Goal: Task Accomplishment & Management: Complete application form

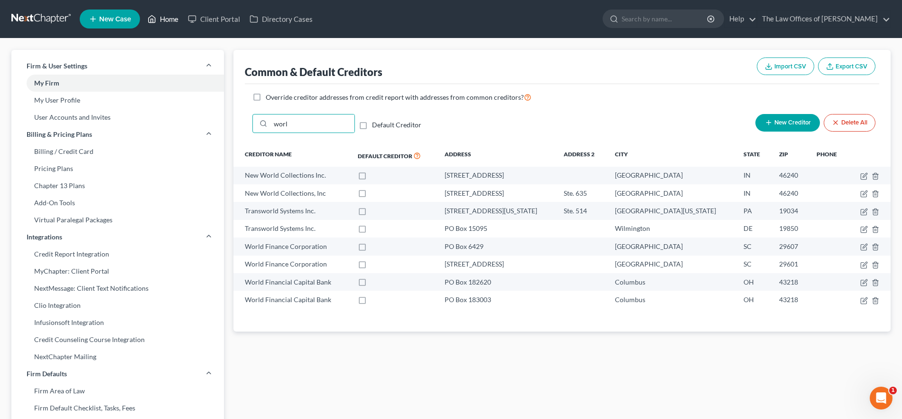
drag, startPoint x: 162, startPoint y: 22, endPoint x: 404, endPoint y: 25, distance: 242.1
click at [162, 22] on link "Home" at bounding box center [163, 18] width 40 height 17
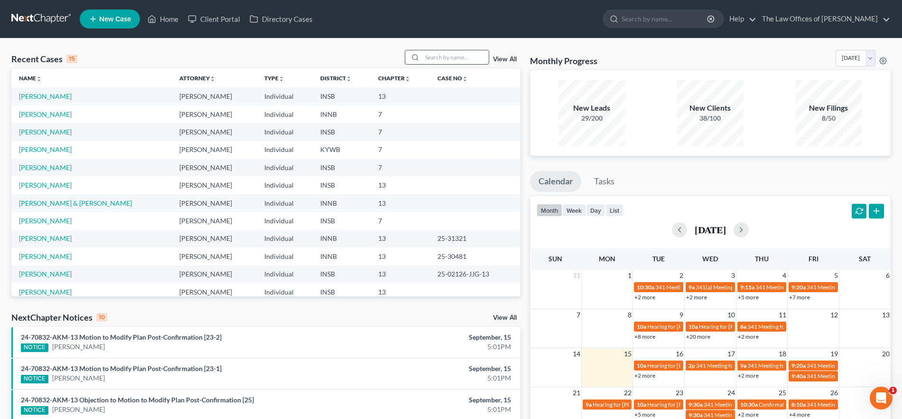
click at [435, 59] on input "search" at bounding box center [456, 57] width 66 height 14
type input "[PERSON_NAME]"
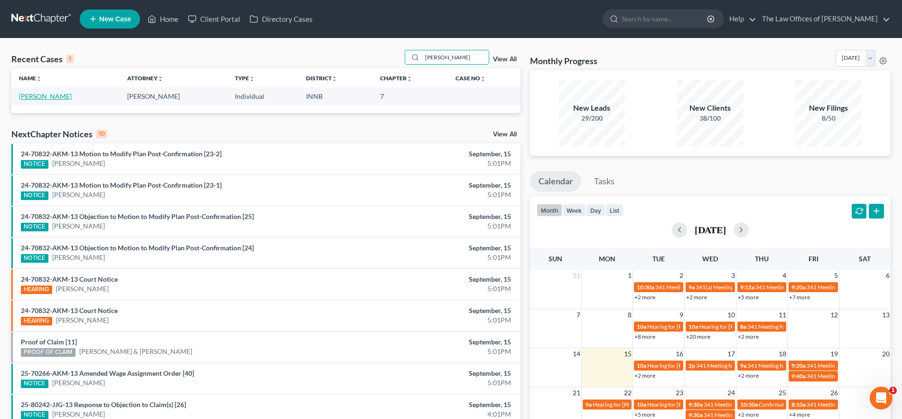
click at [51, 94] on link "[PERSON_NAME]" at bounding box center [45, 96] width 53 height 8
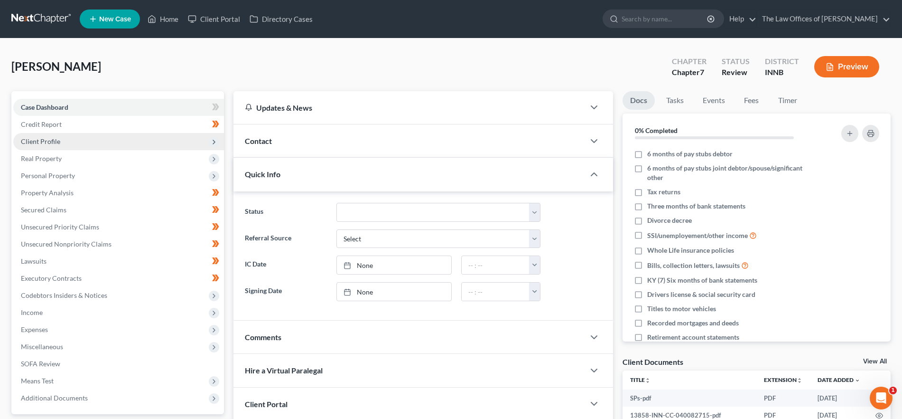
click at [87, 140] on span "Client Profile" at bounding box center [118, 141] width 211 height 17
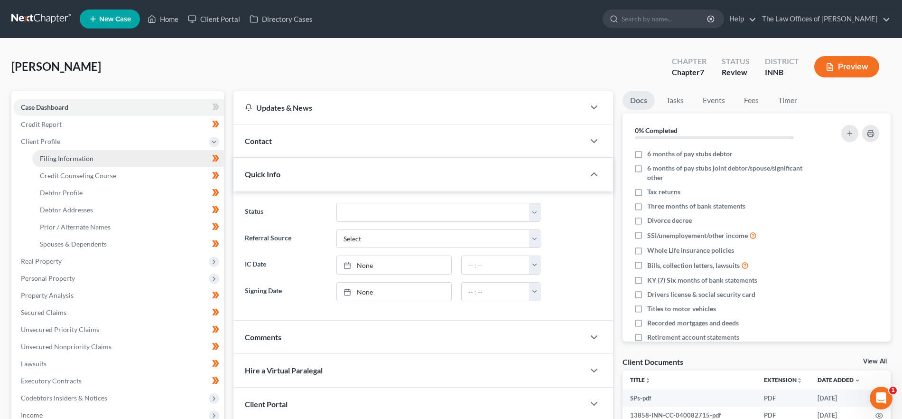
click at [86, 156] on span "Filing Information" at bounding box center [67, 158] width 54 height 8
select select "1"
select select "0"
select select "27"
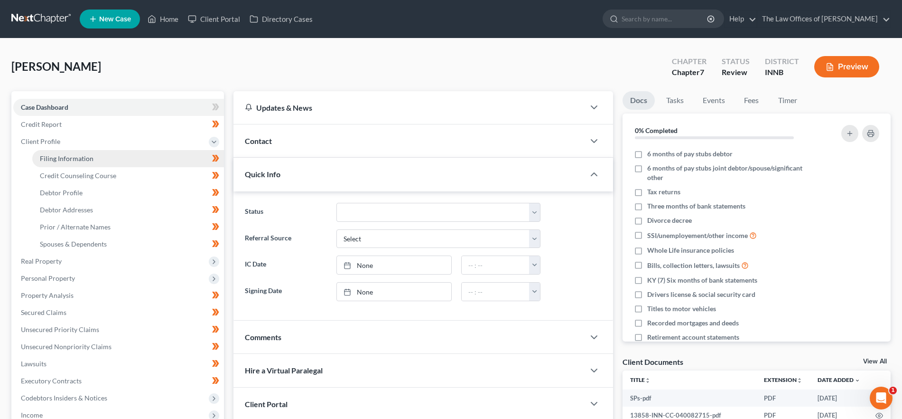
select select "15"
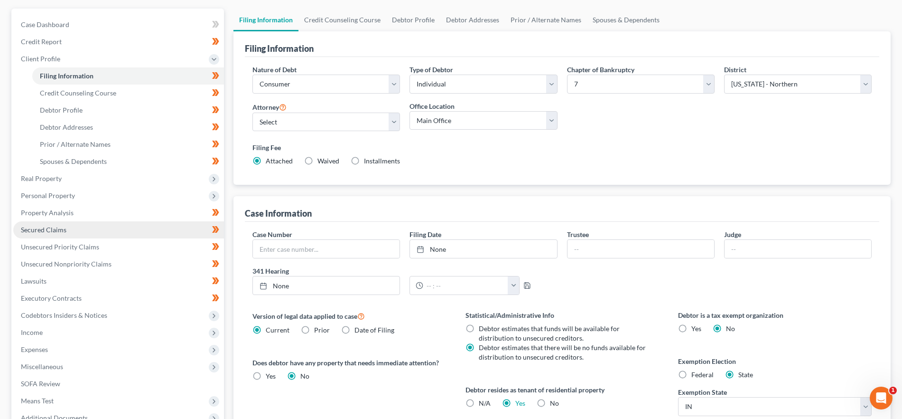
scroll to position [79, 0]
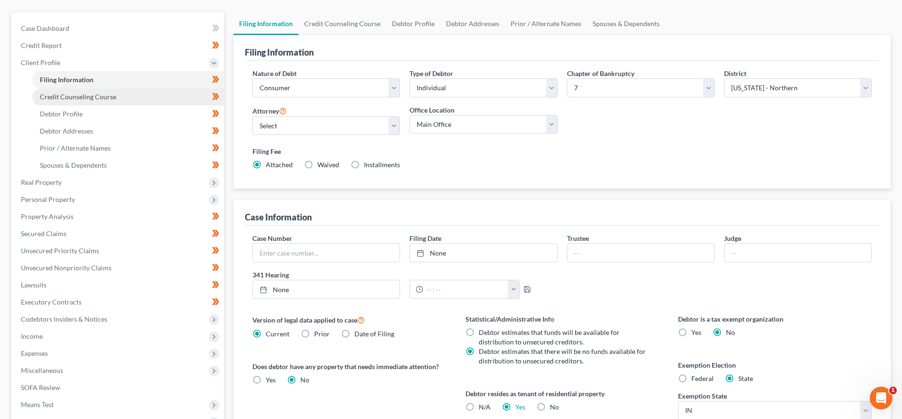
click at [78, 97] on span "Credit Counseling Course" at bounding box center [78, 97] width 76 height 8
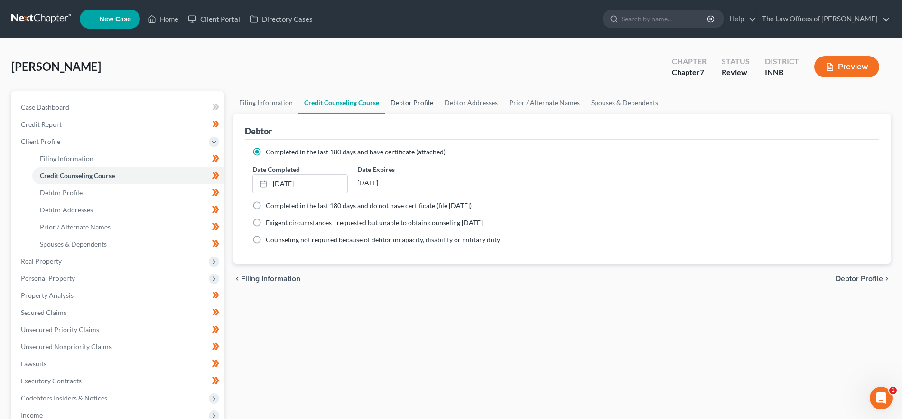
click at [418, 102] on link "Debtor Profile" at bounding box center [412, 102] width 54 height 23
select select "3"
select select "0"
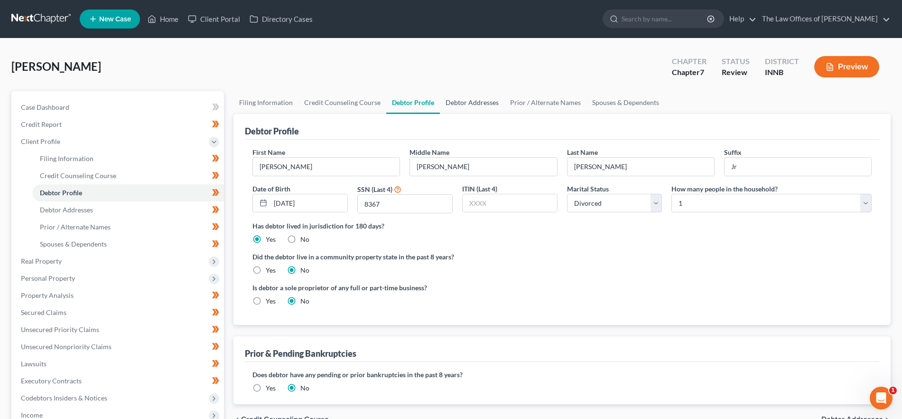
click at [483, 103] on link "Debtor Addresses" at bounding box center [472, 102] width 65 height 23
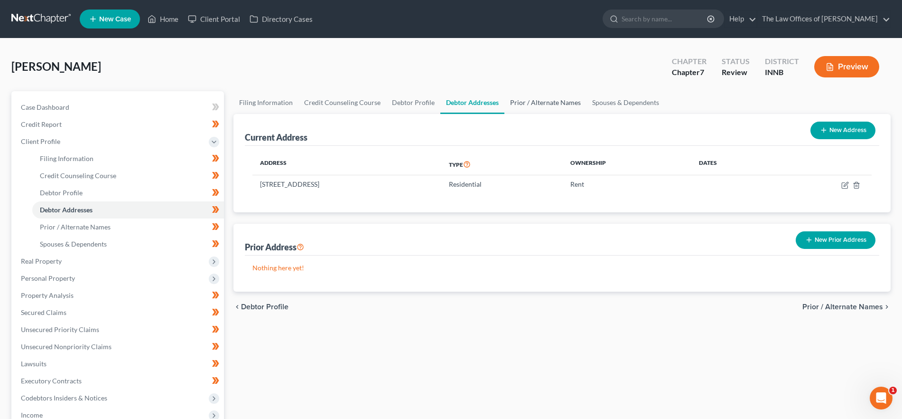
click at [533, 102] on link "Prior / Alternate Names" at bounding box center [546, 102] width 82 height 23
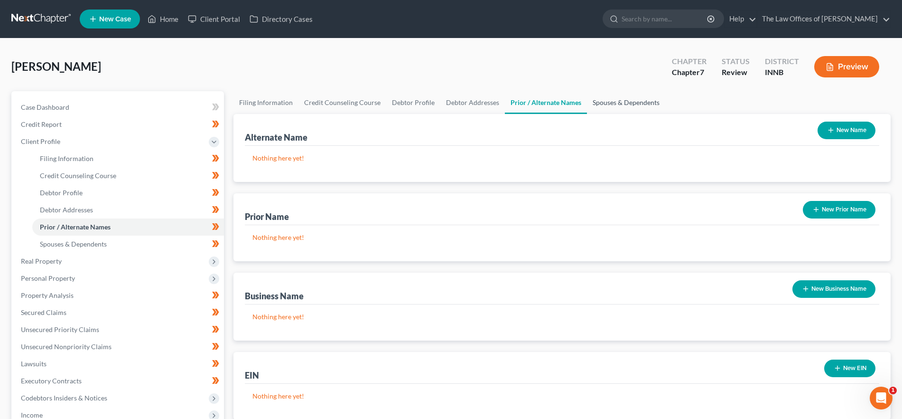
click at [634, 99] on link "Spouses & Dependents" at bounding box center [626, 102] width 78 height 23
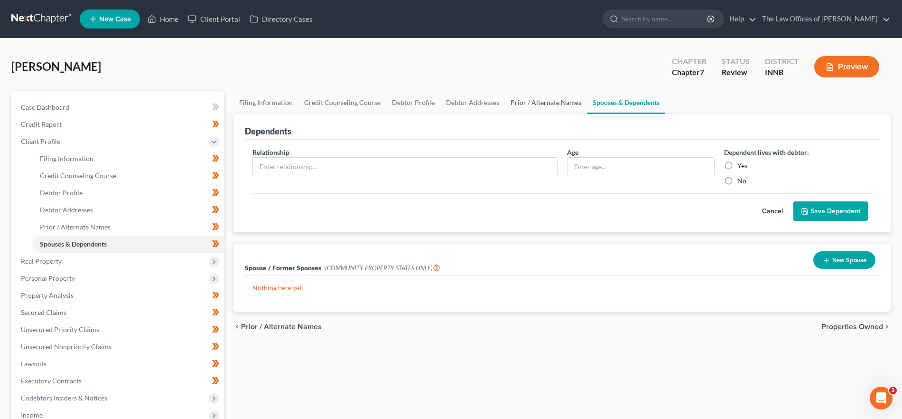
click at [558, 98] on link "Prior / Alternate Names" at bounding box center [546, 102] width 82 height 23
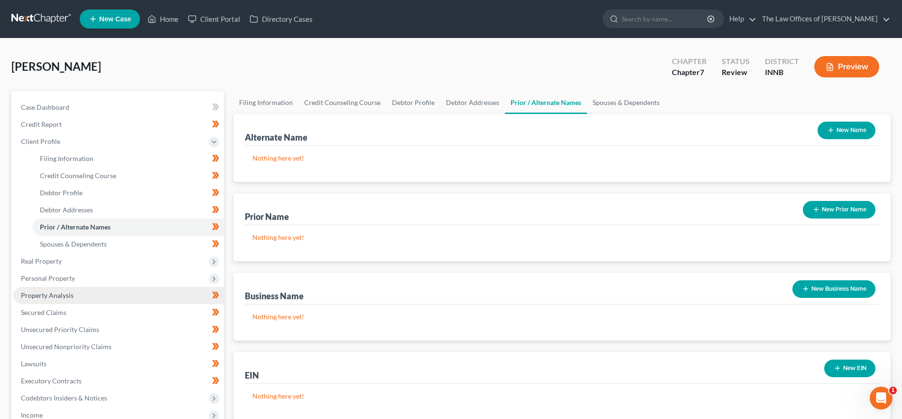
click at [102, 297] on link "Property Analysis" at bounding box center [118, 295] width 211 height 17
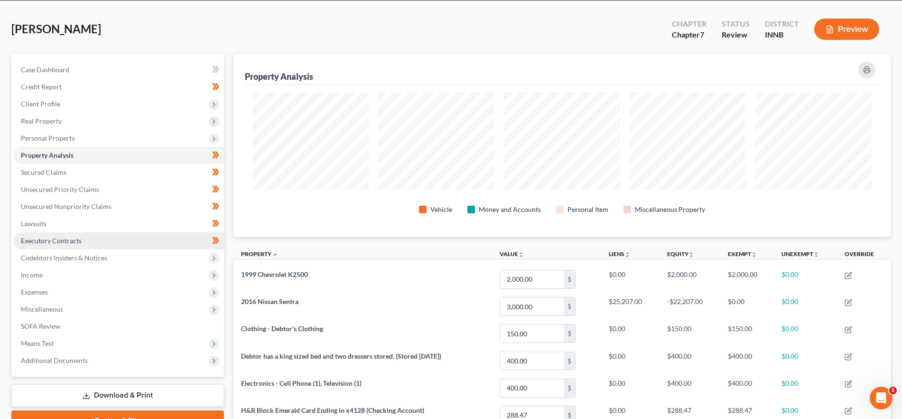
scroll to position [34, 0]
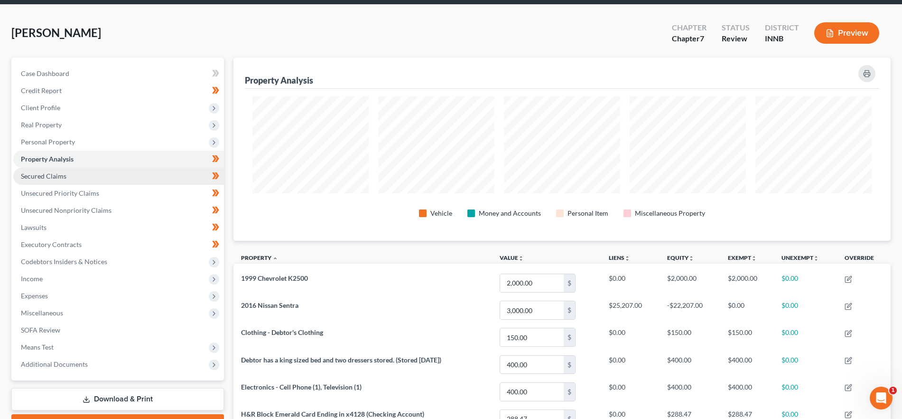
click at [83, 176] on link "Secured Claims" at bounding box center [118, 176] width 211 height 17
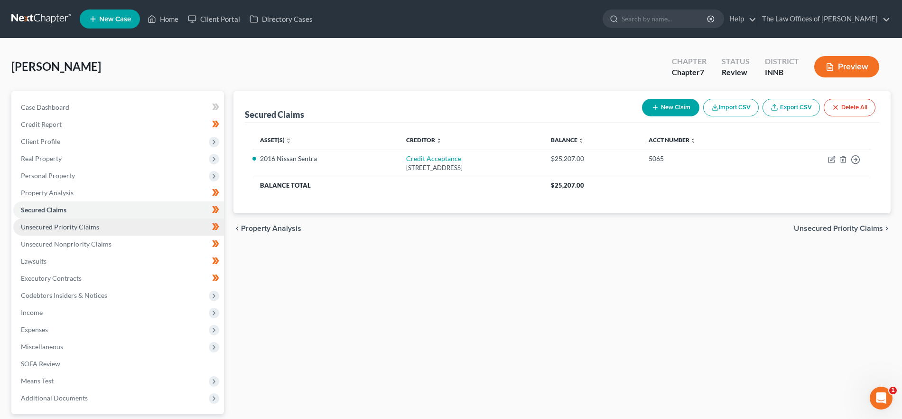
click at [102, 228] on link "Unsecured Priority Claims" at bounding box center [118, 226] width 211 height 17
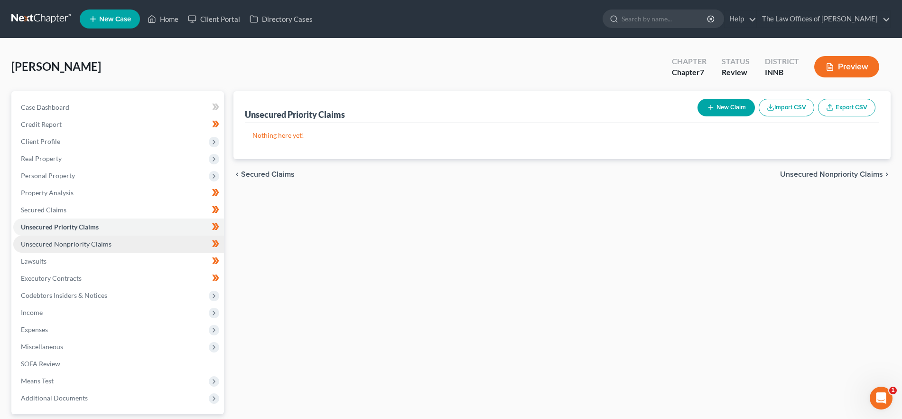
click at [103, 237] on link "Unsecured Nonpriority Claims" at bounding box center [118, 243] width 211 height 17
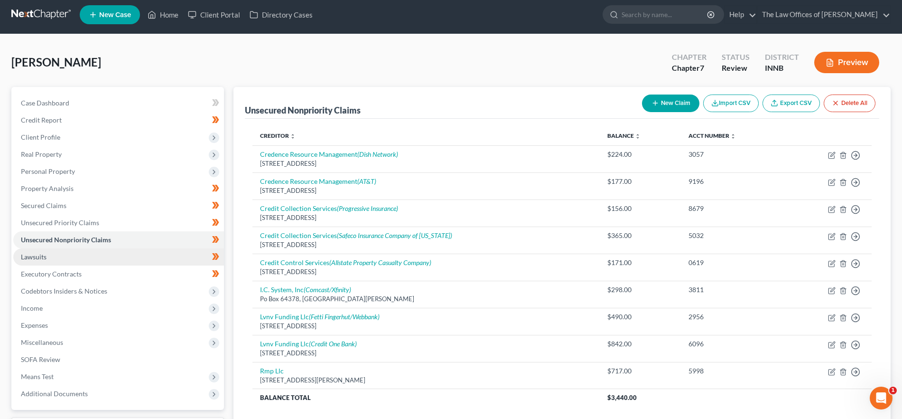
scroll to position [9, 0]
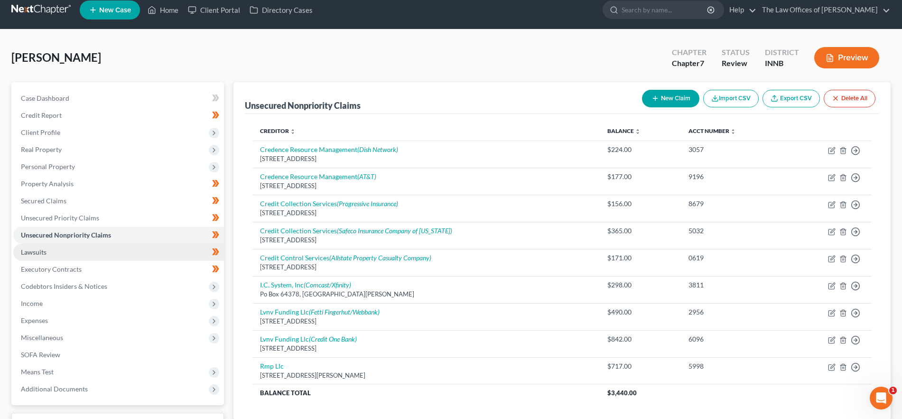
click at [104, 253] on link "Lawsuits" at bounding box center [118, 252] width 211 height 17
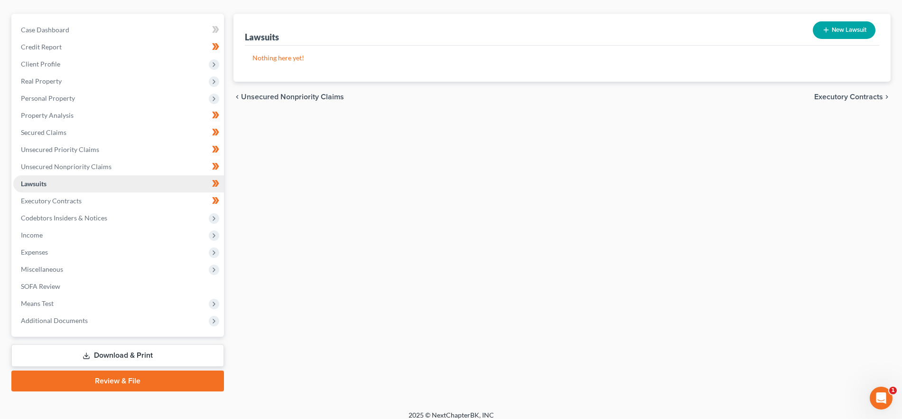
scroll to position [86, 0]
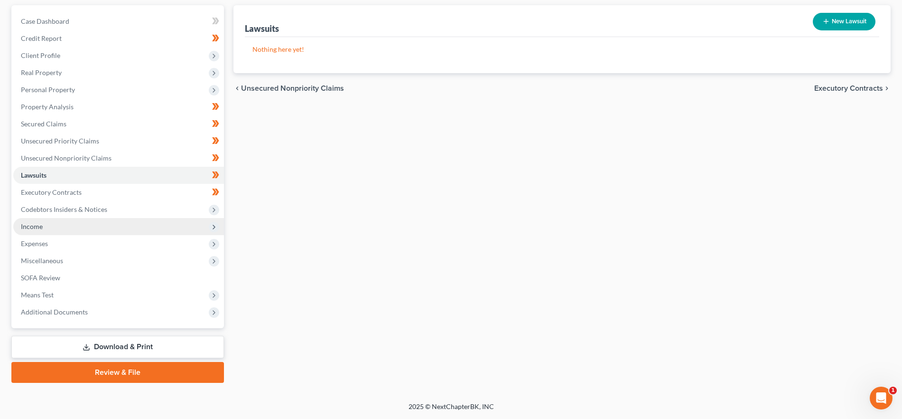
click at [63, 221] on span "Income" at bounding box center [118, 226] width 211 height 17
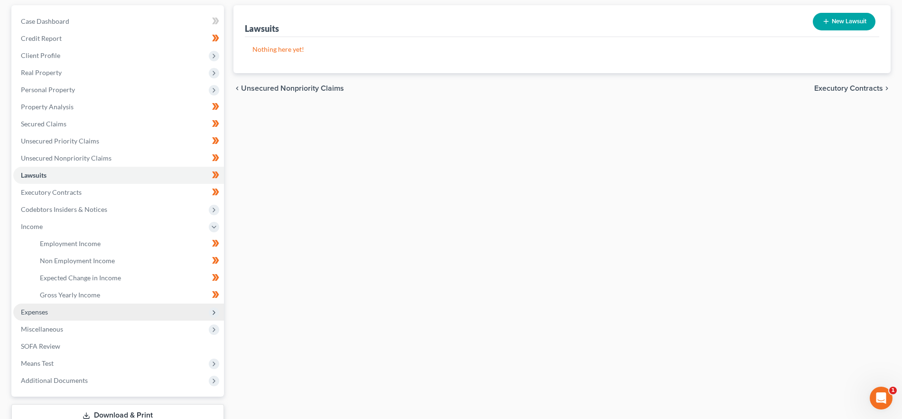
click at [65, 312] on span "Expenses" at bounding box center [118, 311] width 211 height 17
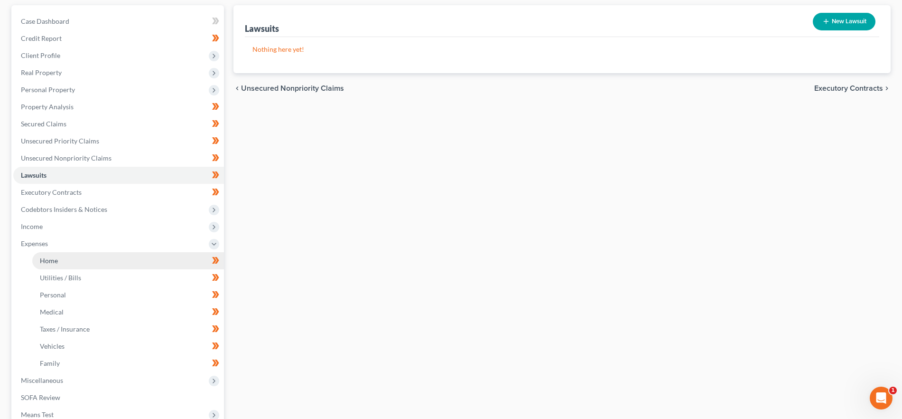
click at [69, 262] on link "Home" at bounding box center [128, 260] width 192 height 17
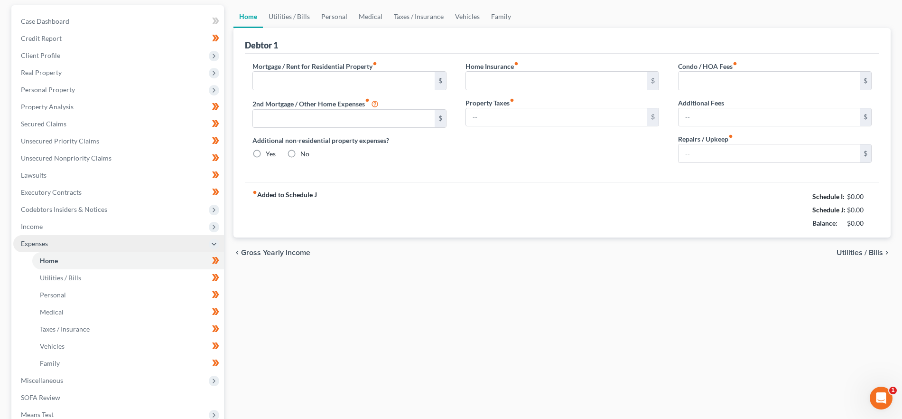
scroll to position [10, 0]
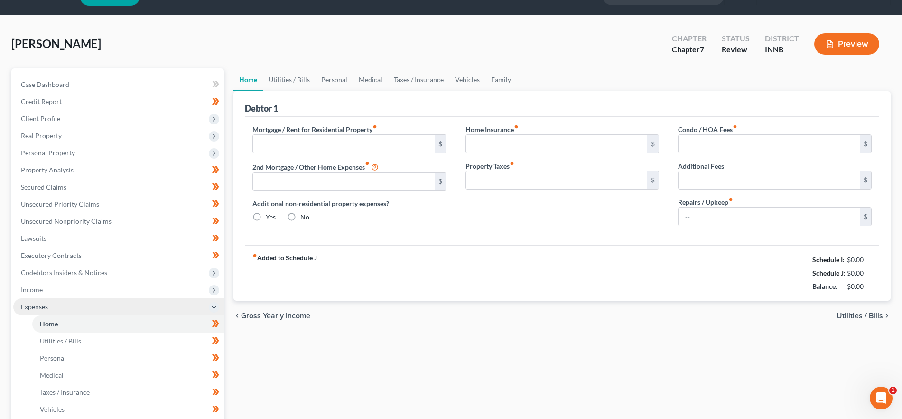
type input "500.00"
type input "0.00"
radio input "true"
type input "0.00"
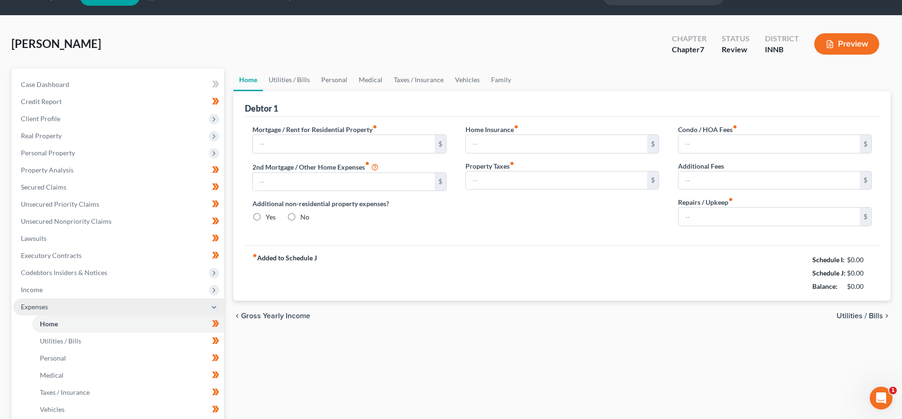
type input "0.00"
type input "15.00"
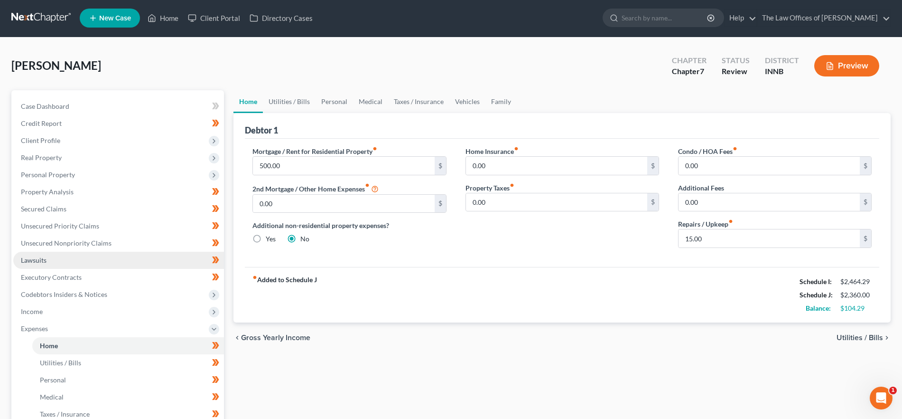
scroll to position [2, 0]
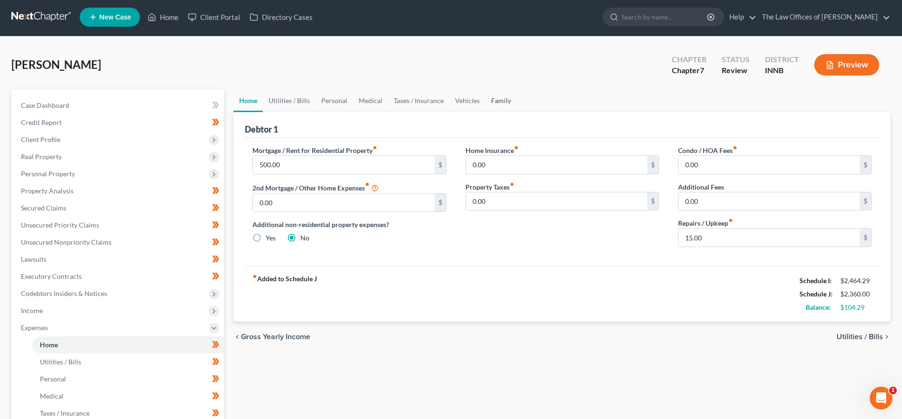
click at [507, 98] on link "Family" at bounding box center [501, 100] width 31 height 23
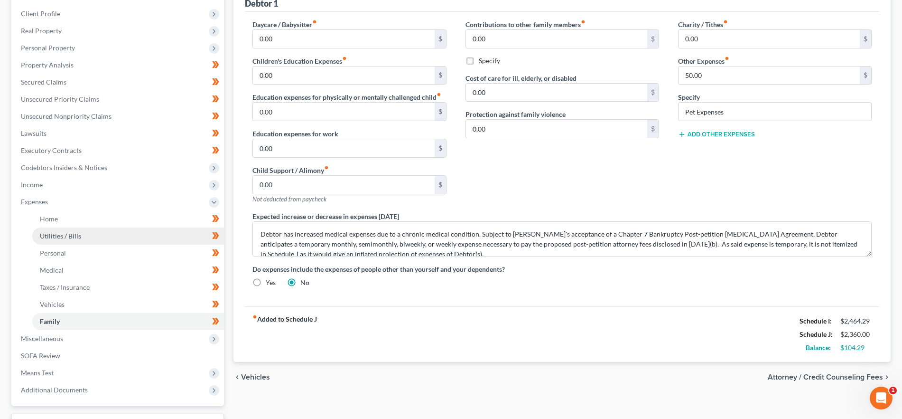
scroll to position [148, 0]
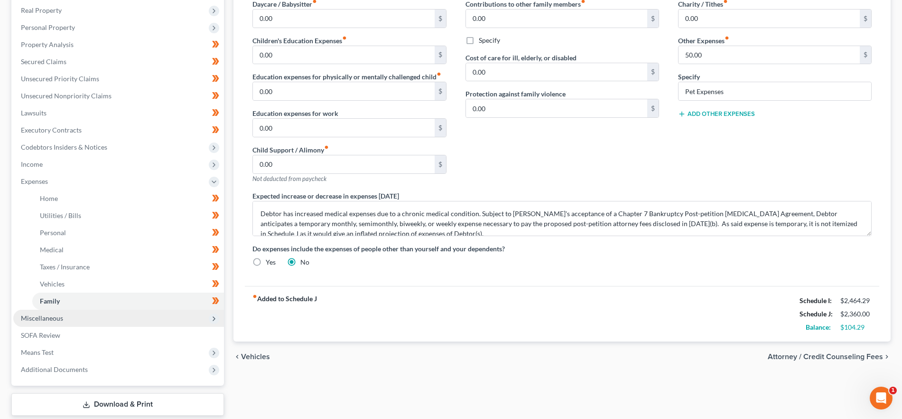
click at [69, 314] on span "Miscellaneous" at bounding box center [118, 318] width 211 height 17
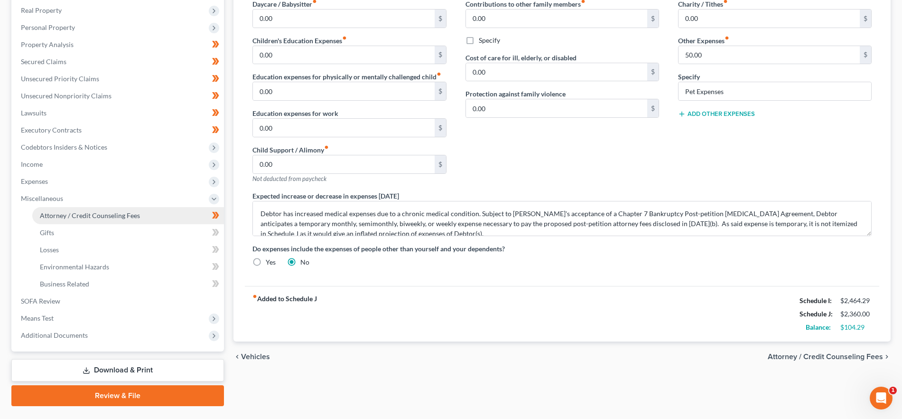
click at [98, 212] on span "Attorney / Credit Counseling Fees" at bounding box center [90, 215] width 100 height 8
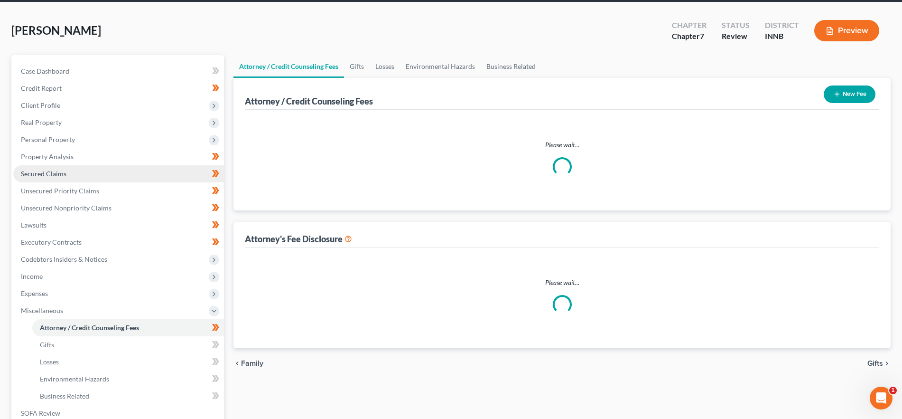
select select "18"
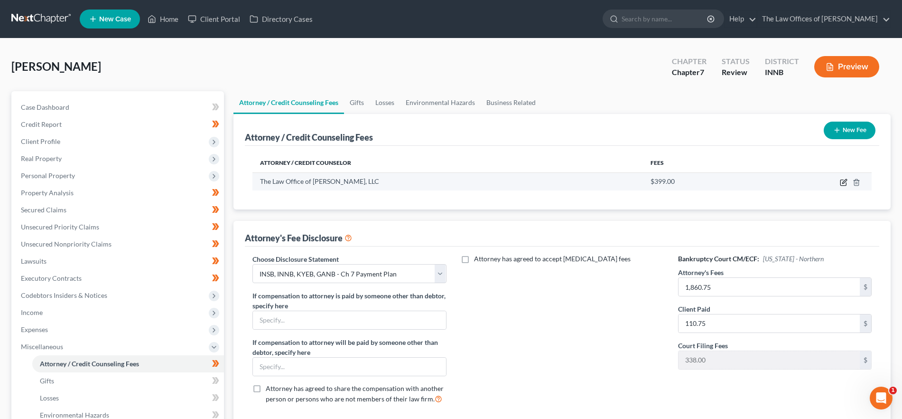
click at [842, 180] on icon "button" at bounding box center [844, 183] width 8 height 8
select select "15"
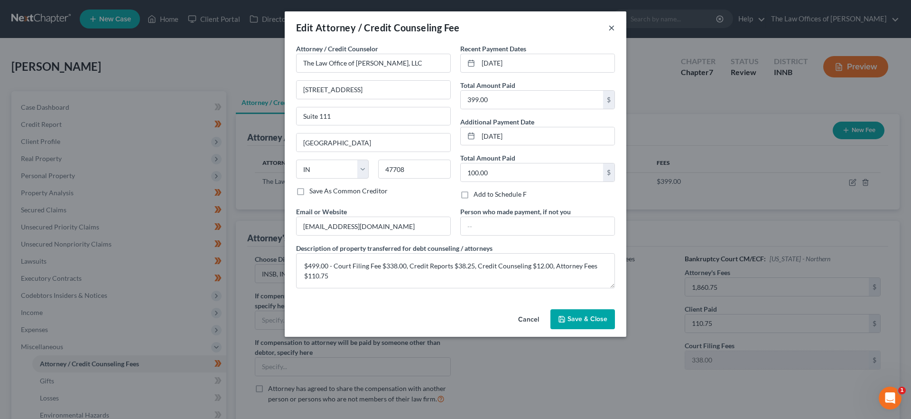
click at [609, 27] on button "×" at bounding box center [612, 27] width 7 height 11
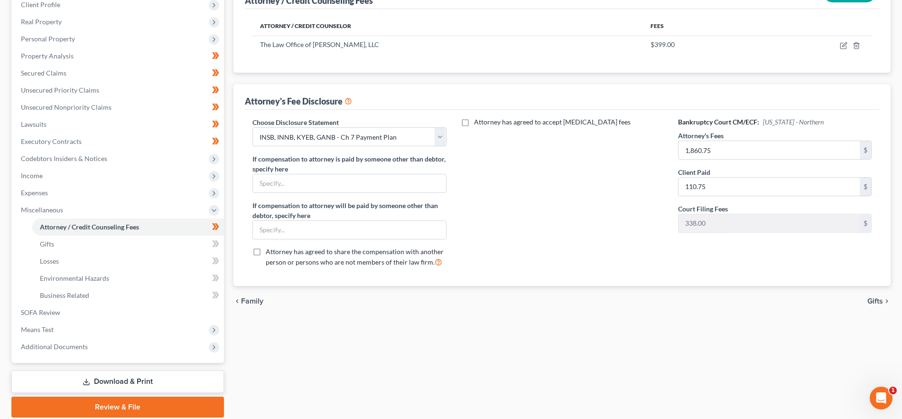
scroll to position [171, 0]
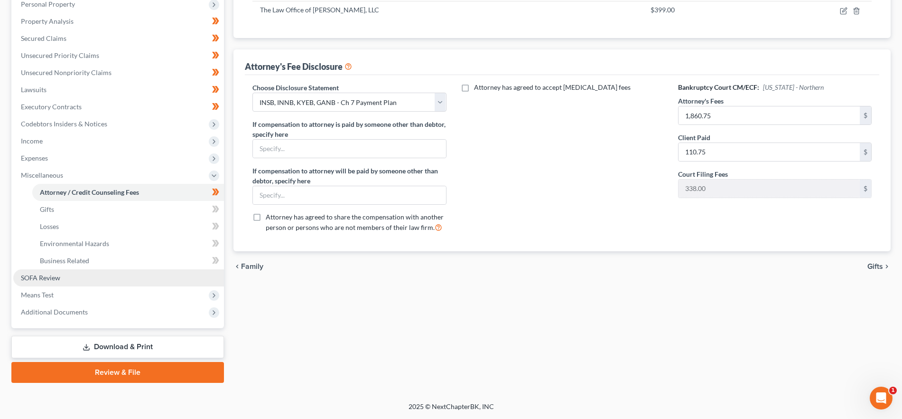
click at [87, 281] on link "SOFA Review" at bounding box center [118, 277] width 211 height 17
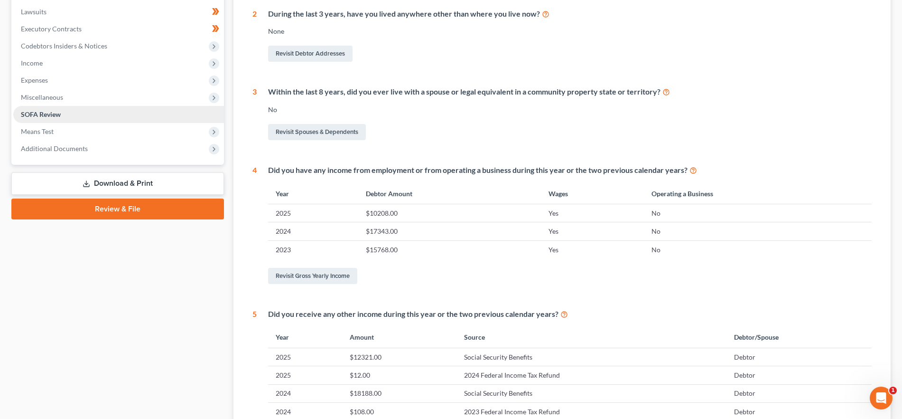
scroll to position [242, 0]
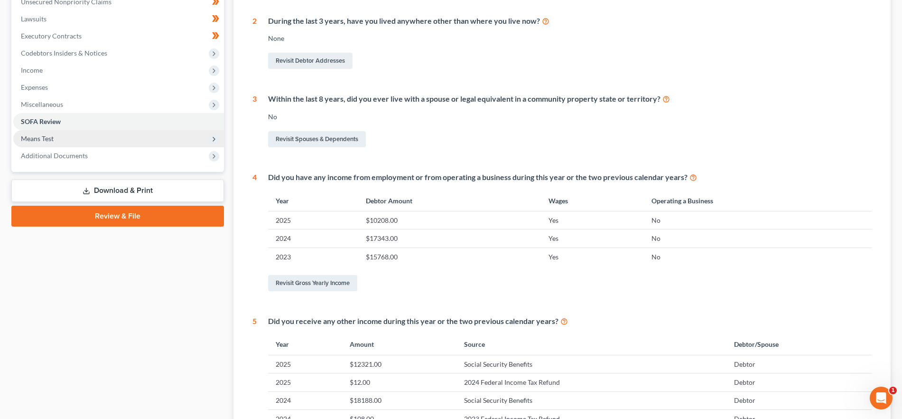
click at [82, 139] on span "Means Test" at bounding box center [118, 138] width 211 height 17
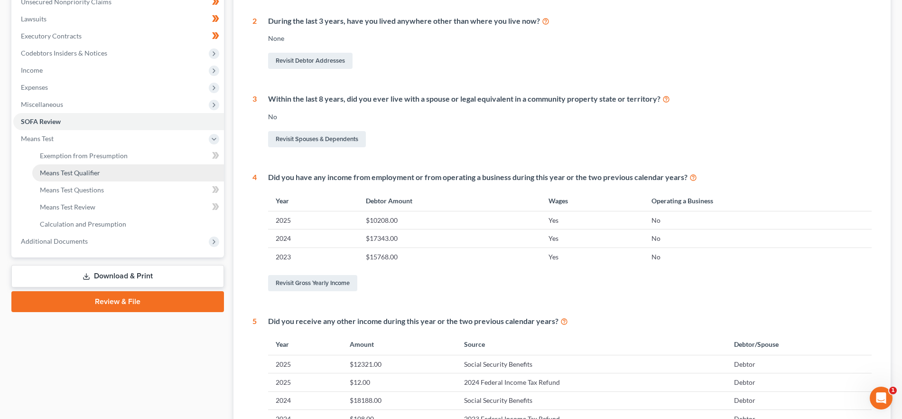
click at [91, 173] on span "Means Test Qualifier" at bounding box center [70, 173] width 60 height 8
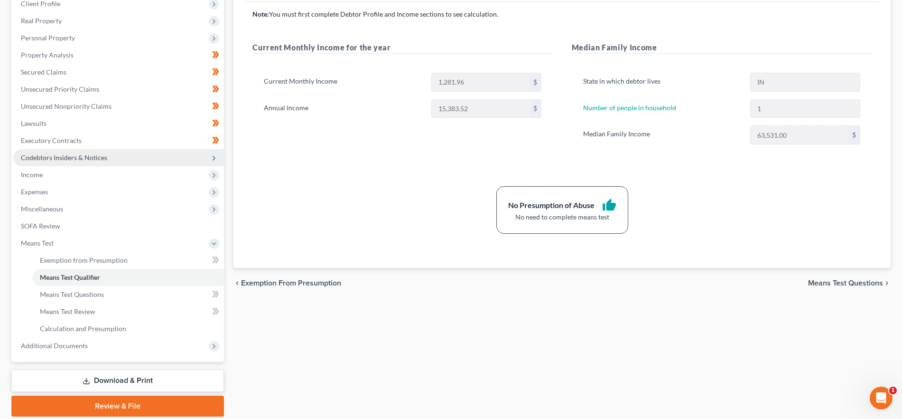
scroll to position [171, 0]
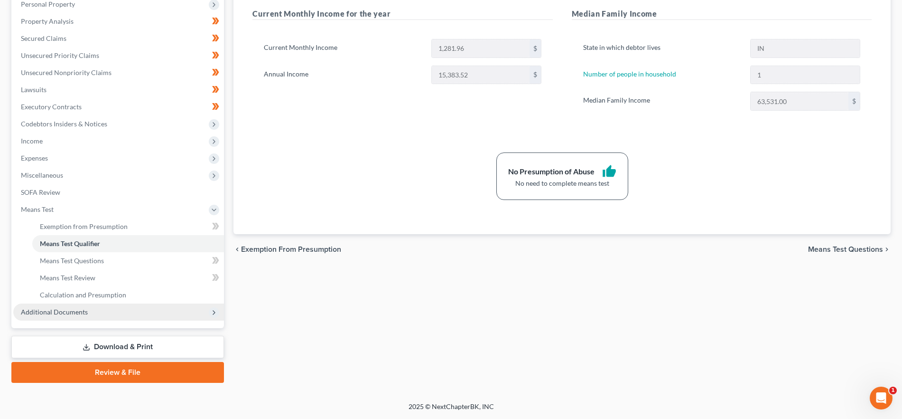
click at [112, 313] on span "Additional Documents" at bounding box center [118, 311] width 211 height 17
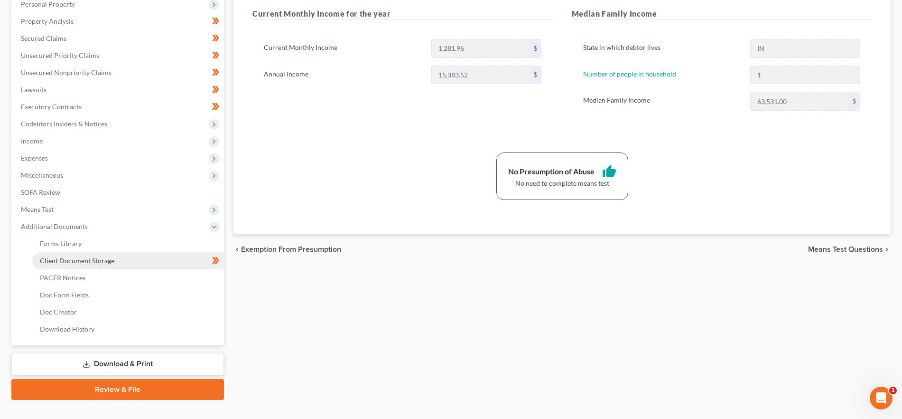
click at [132, 265] on link "Client Document Storage" at bounding box center [128, 260] width 192 height 17
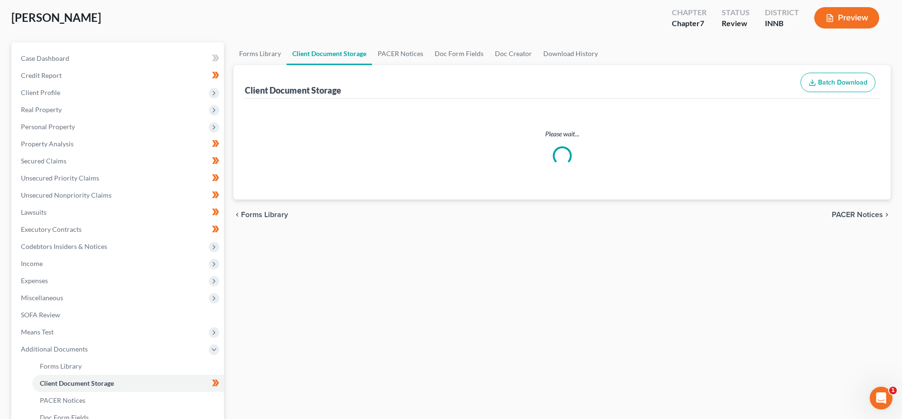
select select "0"
select select "8"
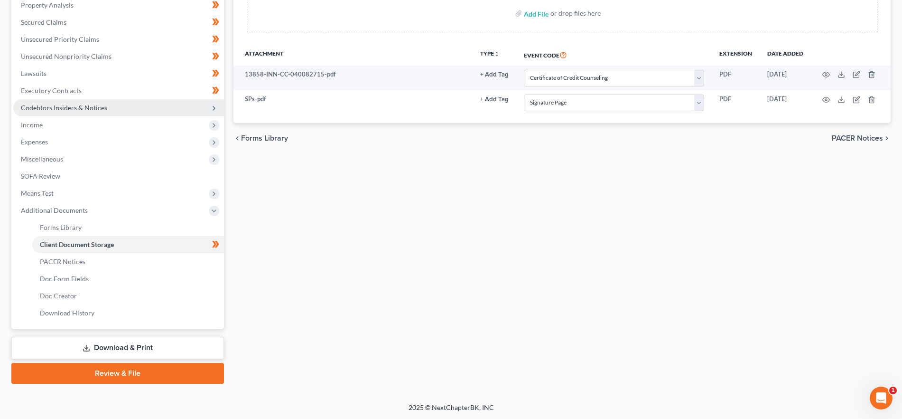
scroll to position [188, 0]
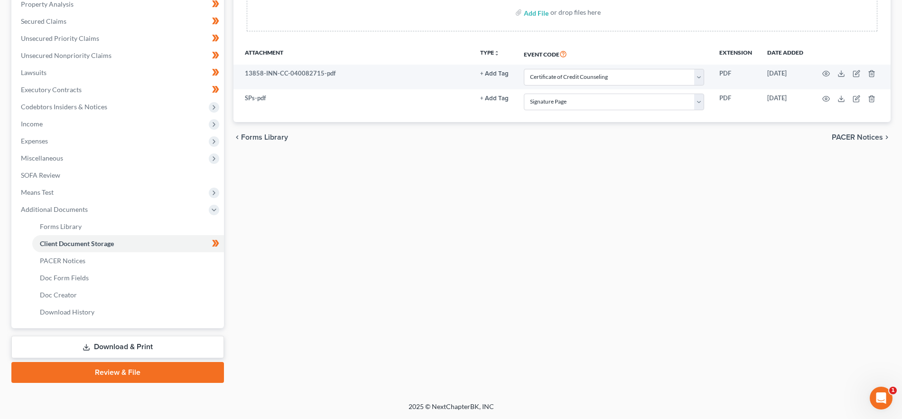
drag, startPoint x: 135, startPoint y: 369, endPoint x: 153, endPoint y: 370, distance: 18.5
click at [135, 369] on link "Review & File" at bounding box center [117, 372] width 213 height 21
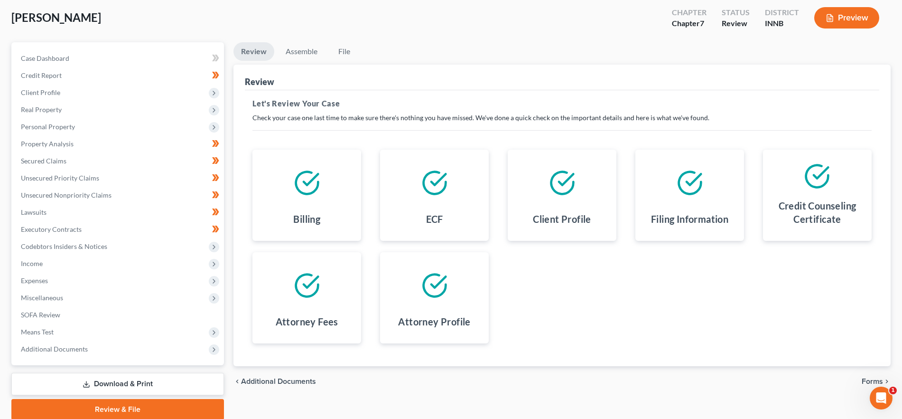
scroll to position [86, 0]
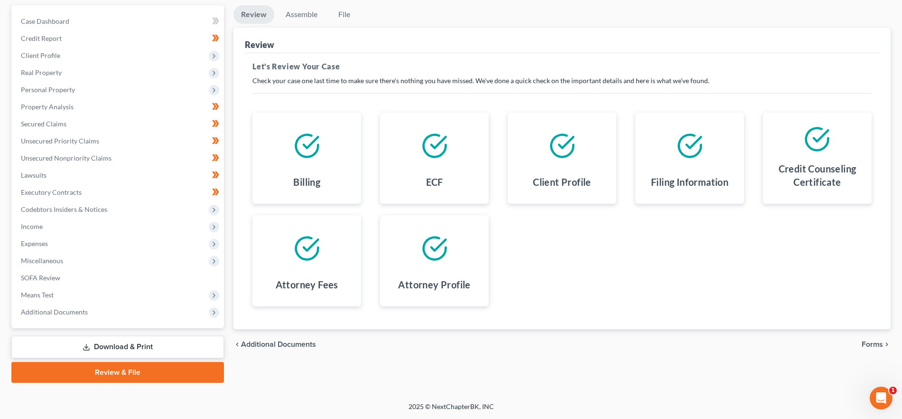
click at [870, 341] on span "Forms" at bounding box center [872, 344] width 21 height 8
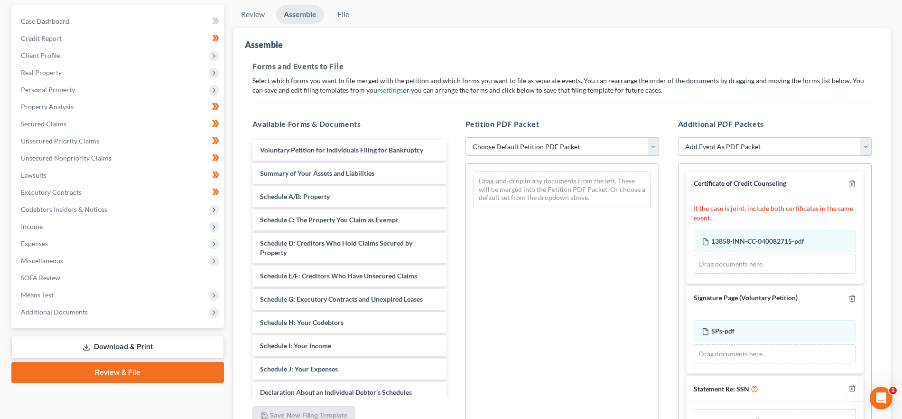
click at [540, 152] on select "Choose Default Petition PDF Packet Emergency Filing (Voluntary Petition and Cre…" at bounding box center [563, 146] width 194 height 19
select select "1"
click at [466, 137] on select "Choose Default Petition PDF Packet Emergency Filing (Voluntary Petition and Cre…" at bounding box center [563, 146] width 194 height 19
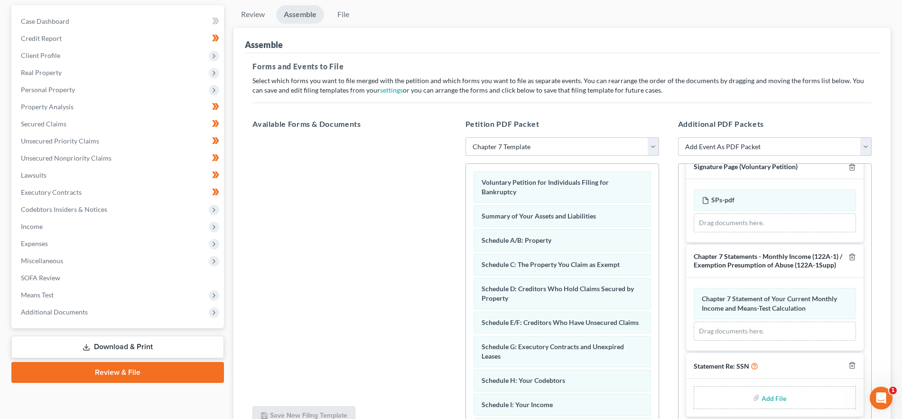
scroll to position [177, 0]
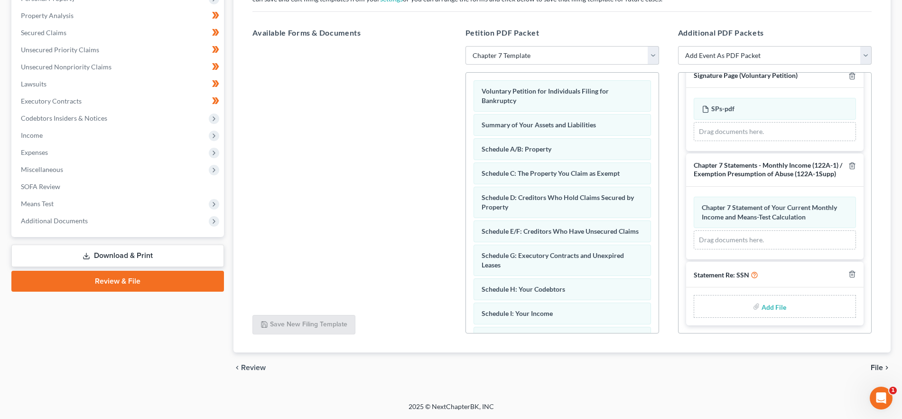
click at [774, 307] on input "file" at bounding box center [773, 306] width 23 height 17
type input "C:\fakepath\SSN - WS.pdf"
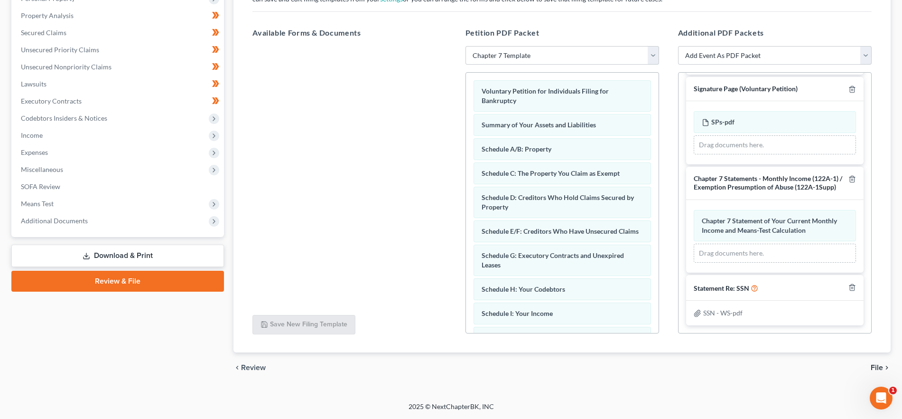
click at [877, 367] on span "File" at bounding box center [877, 368] width 12 height 8
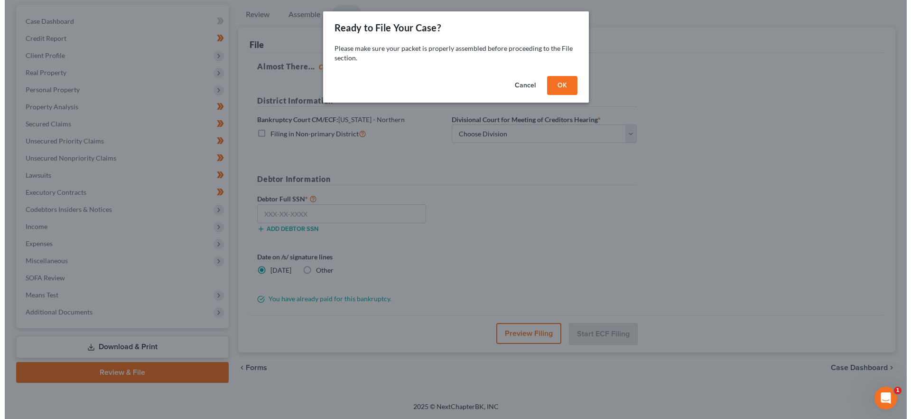
scroll to position [86, 0]
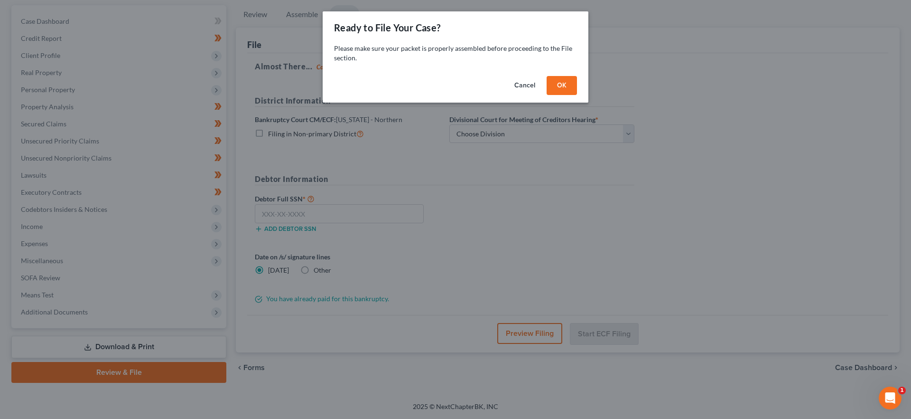
click at [557, 93] on button "OK" at bounding box center [562, 85] width 30 height 19
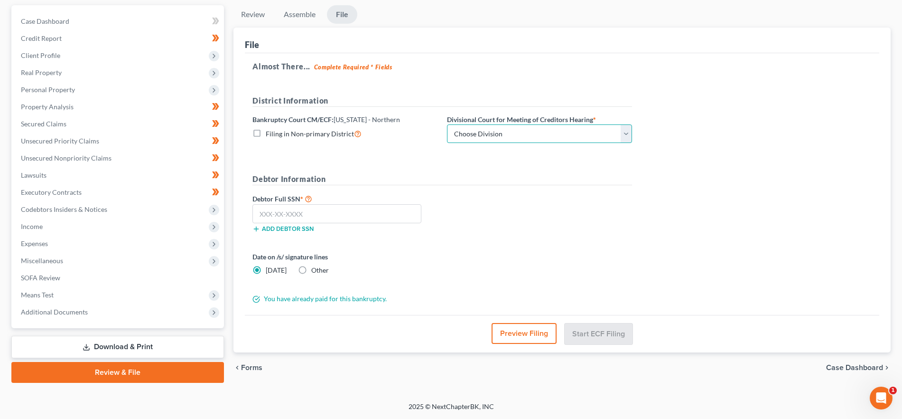
drag, startPoint x: 525, startPoint y: 137, endPoint x: 529, endPoint y: 141, distance: 5.4
click at [525, 137] on select "Choose Division [GEOGRAPHIC_DATA][PERSON_NAME][GEOGRAPHIC_DATA] [GEOGRAPHIC_DAT…" at bounding box center [539, 133] width 185 height 19
select select "2"
click at [447, 124] on select "Choose Division [GEOGRAPHIC_DATA][PERSON_NAME][GEOGRAPHIC_DATA] [GEOGRAPHIC_DAT…" at bounding box center [539, 133] width 185 height 19
click at [273, 213] on input "text" at bounding box center [337, 213] width 169 height 19
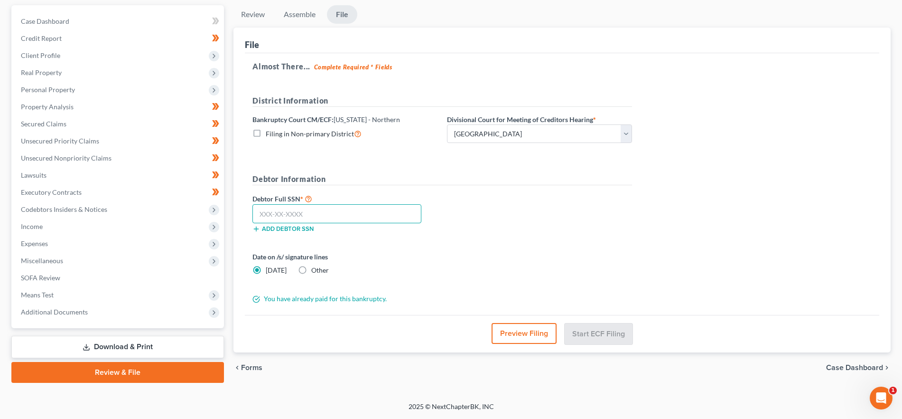
paste input "343-72-8367"
type input "343-72-8367"
click at [522, 329] on button "Preview Filing" at bounding box center [524, 333] width 65 height 21
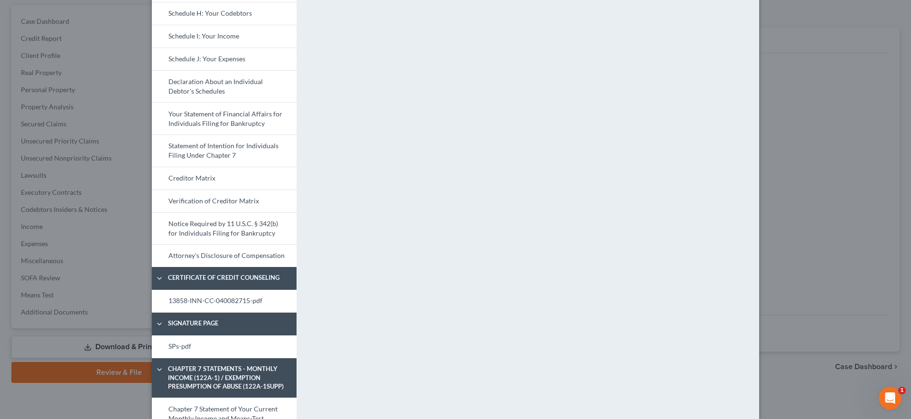
scroll to position [271, 0]
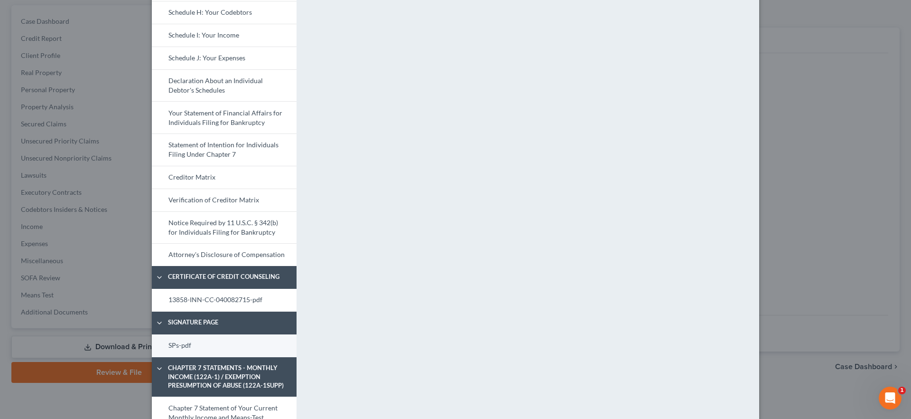
click at [218, 351] on link "SPs-pdf" at bounding box center [224, 345] width 145 height 23
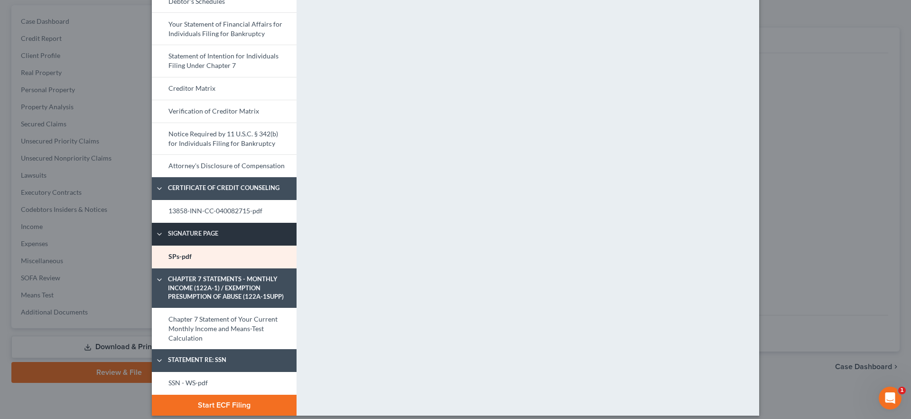
scroll to position [368, 0]
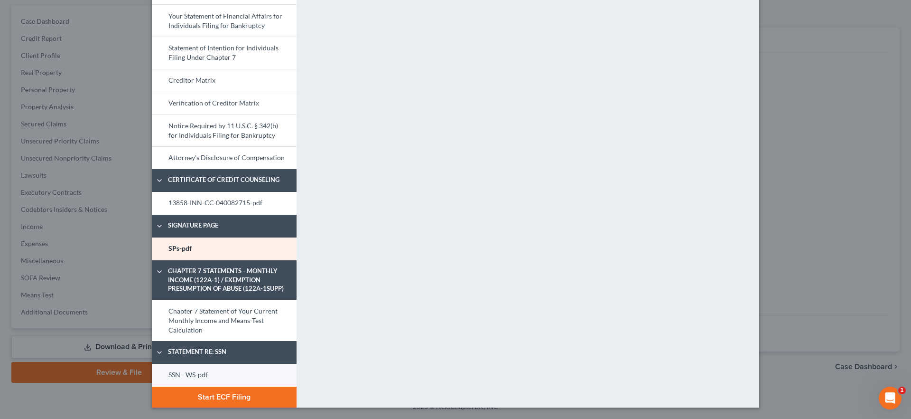
click at [198, 367] on link "SSN - WS-pdf" at bounding box center [224, 375] width 145 height 23
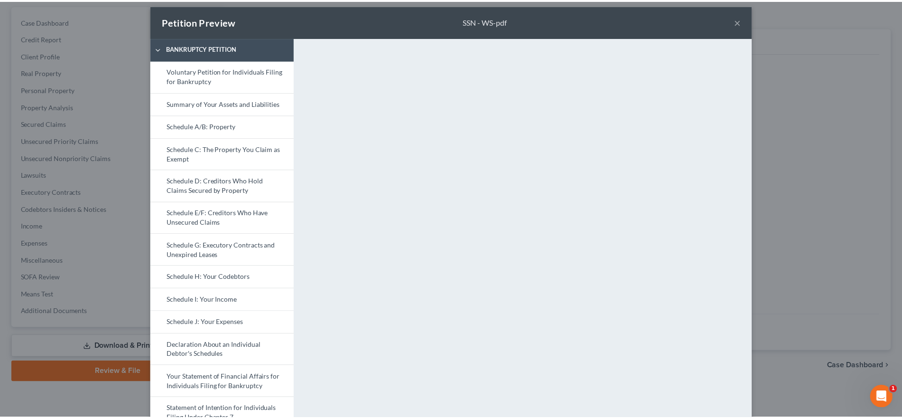
scroll to position [0, 0]
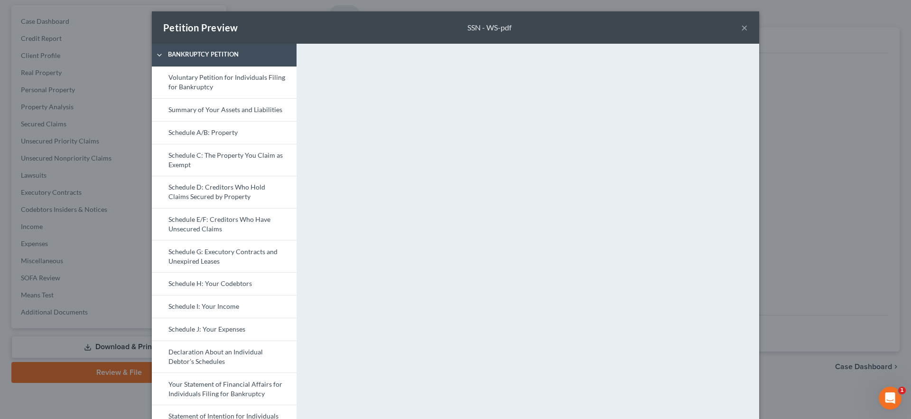
click at [742, 27] on button "×" at bounding box center [745, 27] width 7 height 11
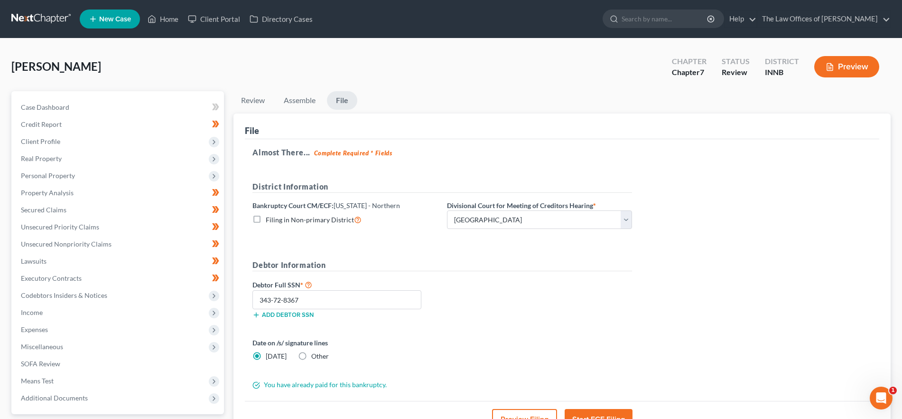
scroll to position [86, 0]
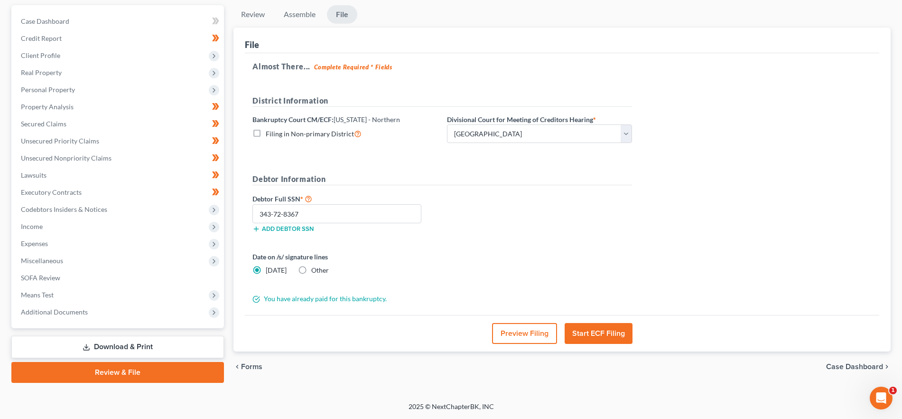
click at [603, 334] on button "Start ECF Filing" at bounding box center [599, 333] width 68 height 21
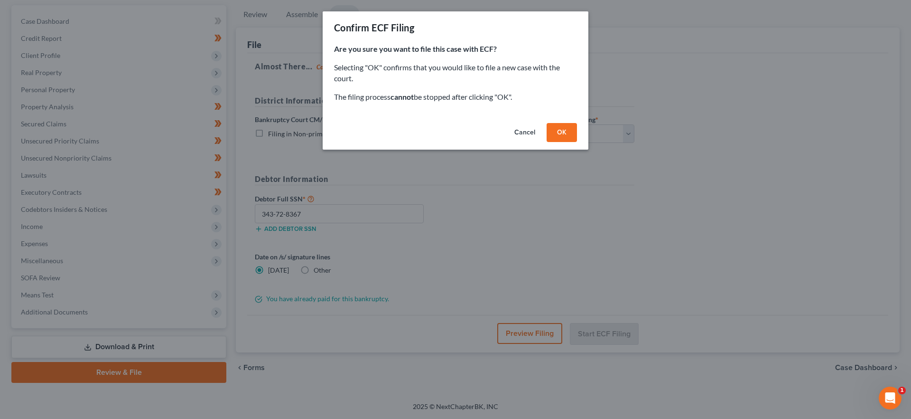
drag, startPoint x: 571, startPoint y: 135, endPoint x: 586, endPoint y: 138, distance: 15.1
click at [571, 135] on button "OK" at bounding box center [562, 132] width 30 height 19
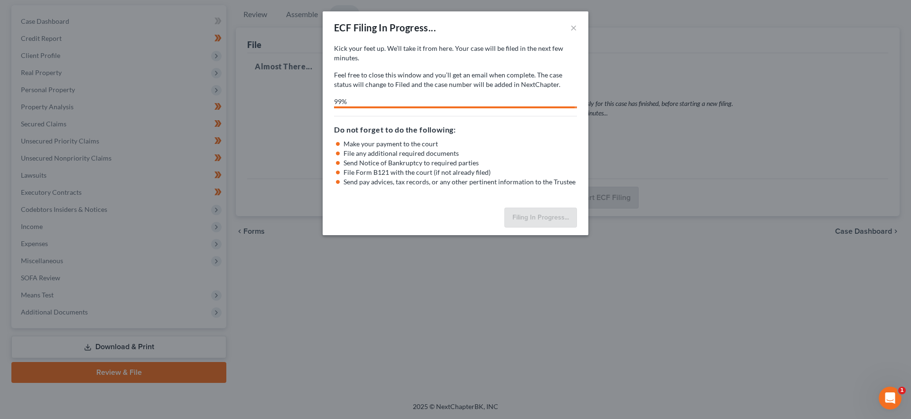
select select "2"
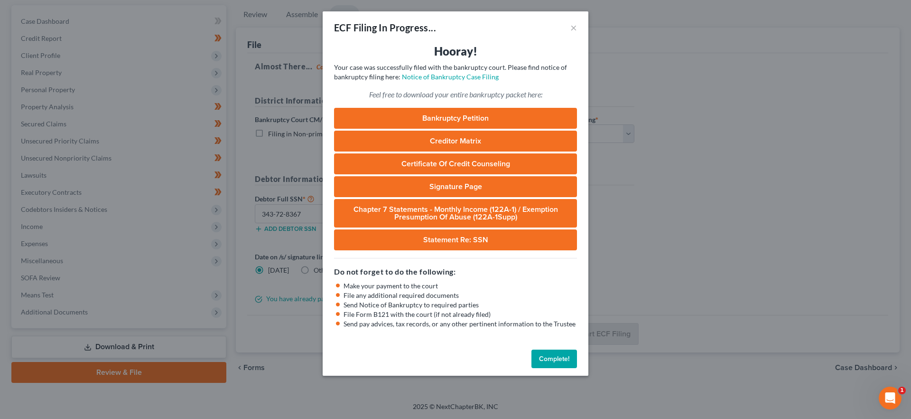
click at [533, 353] on button "Complete!" at bounding box center [555, 358] width 46 height 19
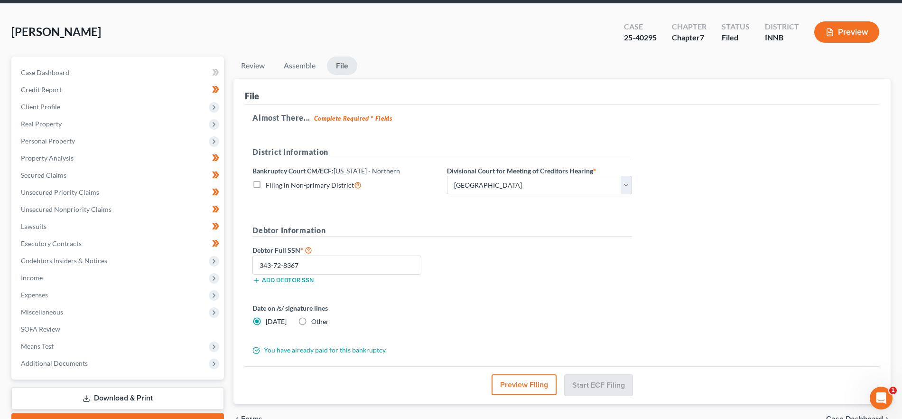
scroll to position [0, 0]
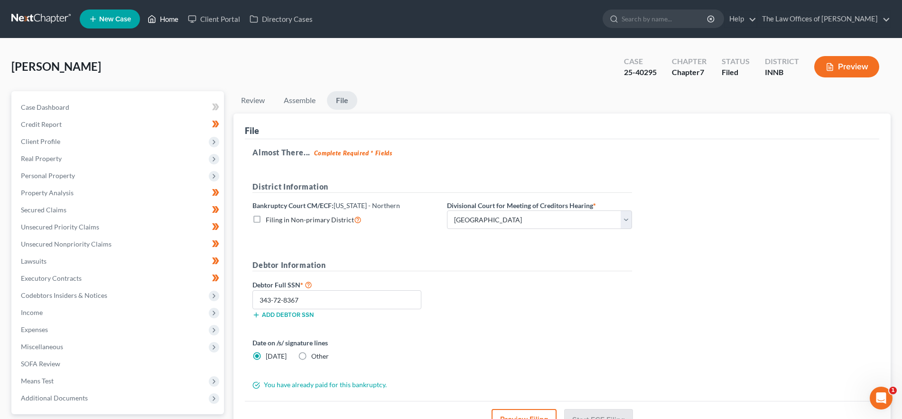
drag, startPoint x: 151, startPoint y: 17, endPoint x: 146, endPoint y: 23, distance: 7.7
click at [151, 17] on icon at bounding box center [152, 18] width 9 height 11
